Goal: Find specific fact

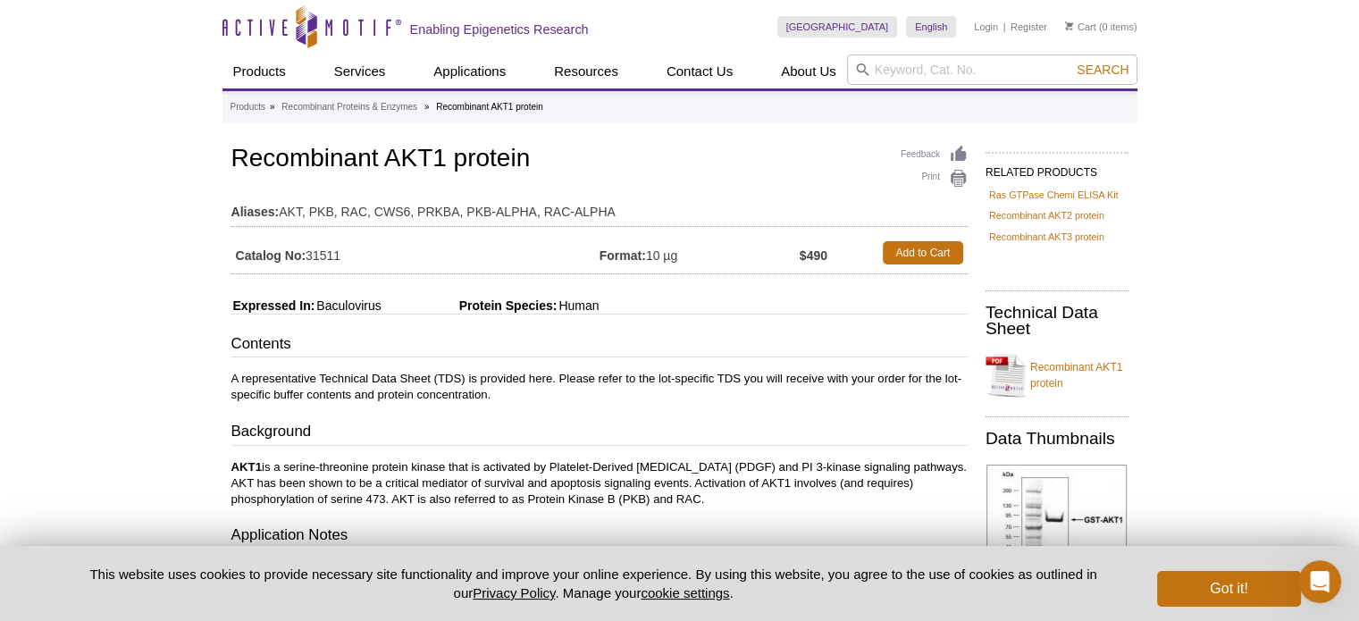
click at [318, 255] on td "Catalog No: 31511" at bounding box center [415, 253] width 368 height 32
copy td "31511"
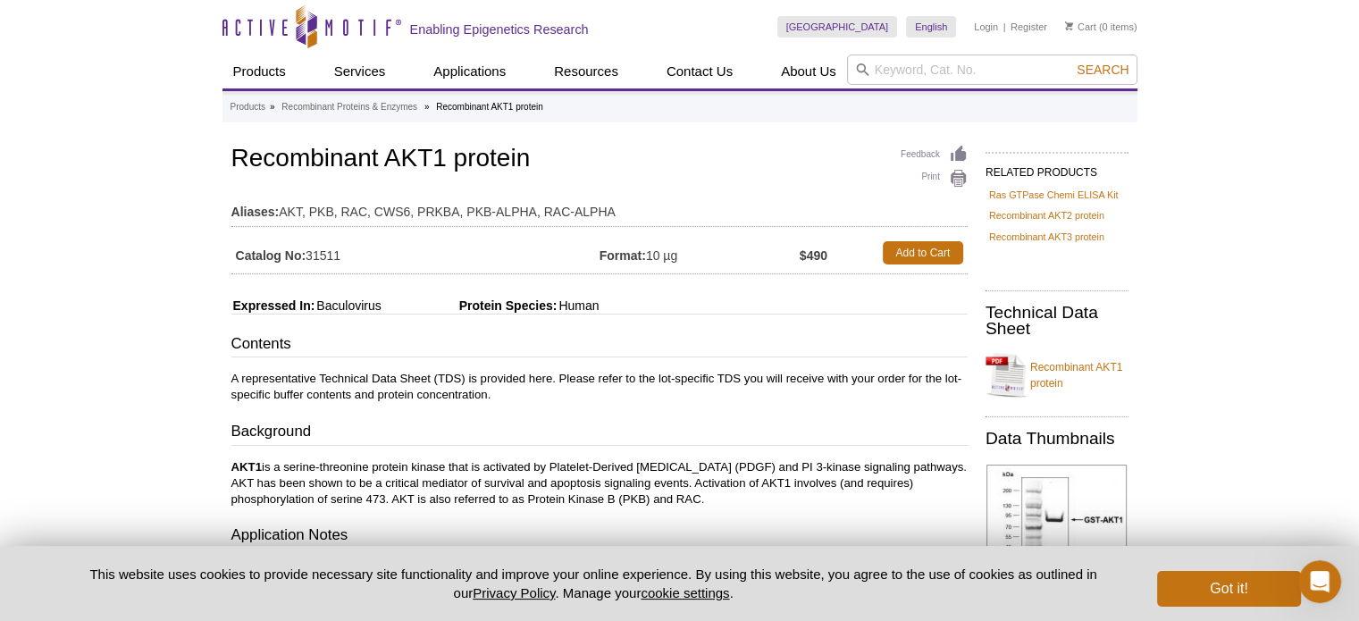
click at [320, 248] on td "Catalog No: 31511" at bounding box center [415, 253] width 368 height 32
copy td "31511"
click at [316, 162] on h1 "Recombinant AKT1 protein" at bounding box center [599, 160] width 736 height 30
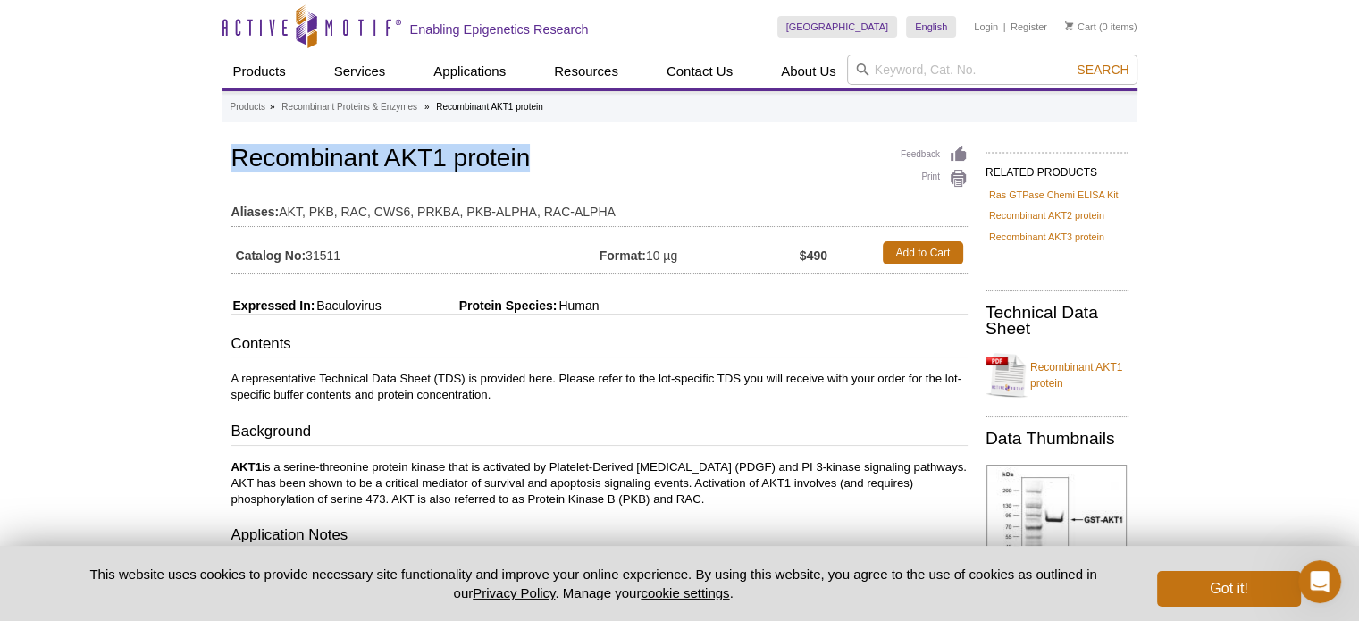
click at [318, 162] on h1 "Recombinant AKT1 protein" at bounding box center [599, 160] width 736 height 30
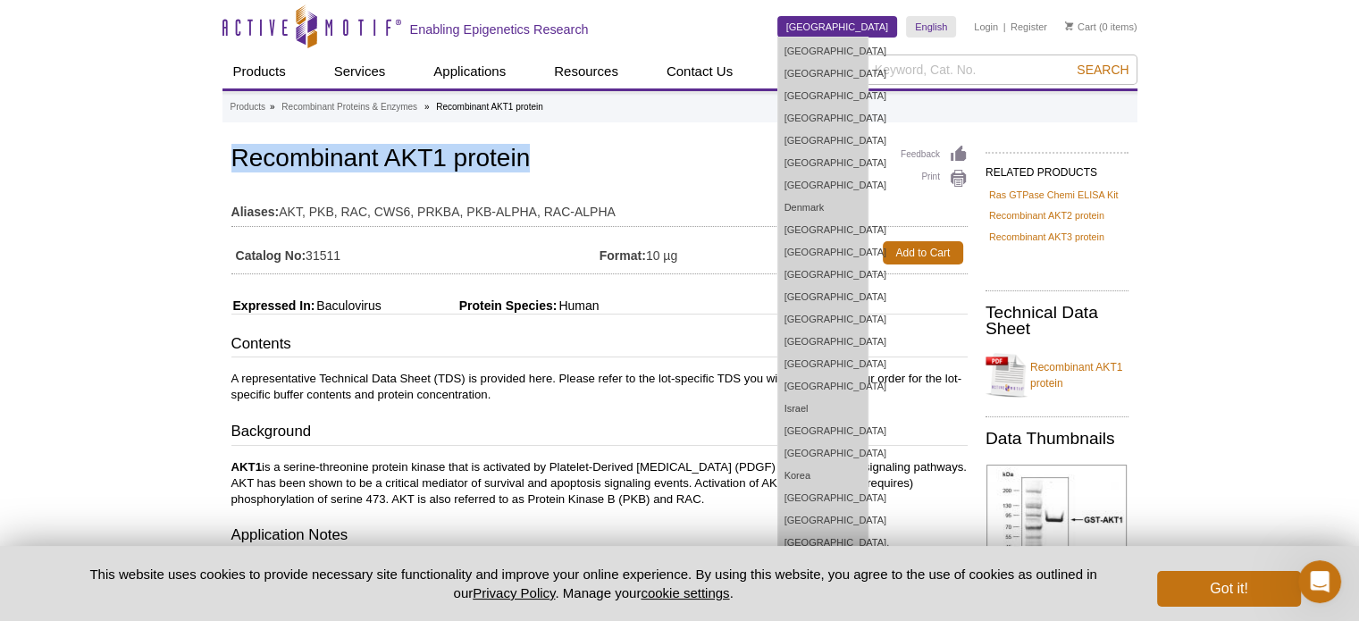
copy h1 "Recombinant AKT1 protein"
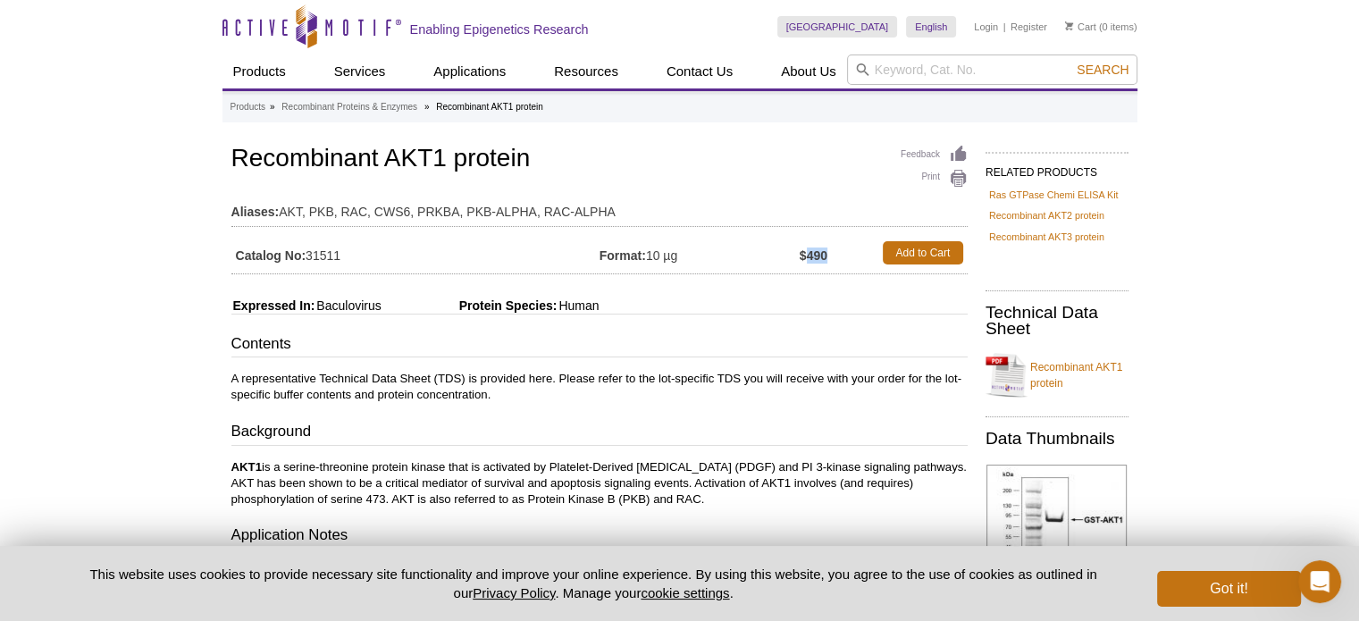
drag, startPoint x: 806, startPoint y: 250, endPoint x: 833, endPoint y: 252, distance: 26.9
click at [829, 252] on td "$490" at bounding box center [837, 253] width 74 height 32
copy strong "490"
